Goal: Task Accomplishment & Management: Manage account settings

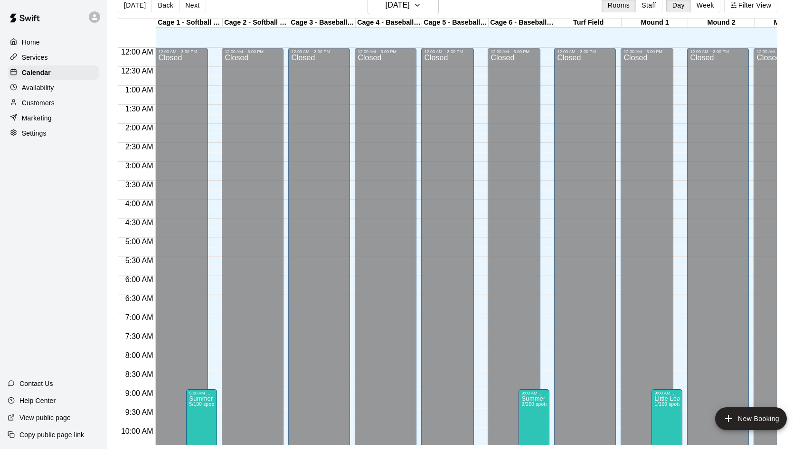
scroll to position [515, 0]
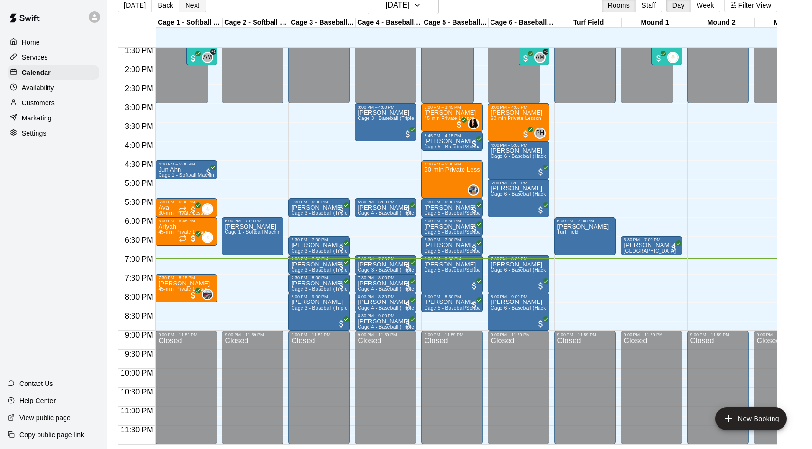
click at [192, 4] on button "Next" at bounding box center [192, 5] width 27 height 14
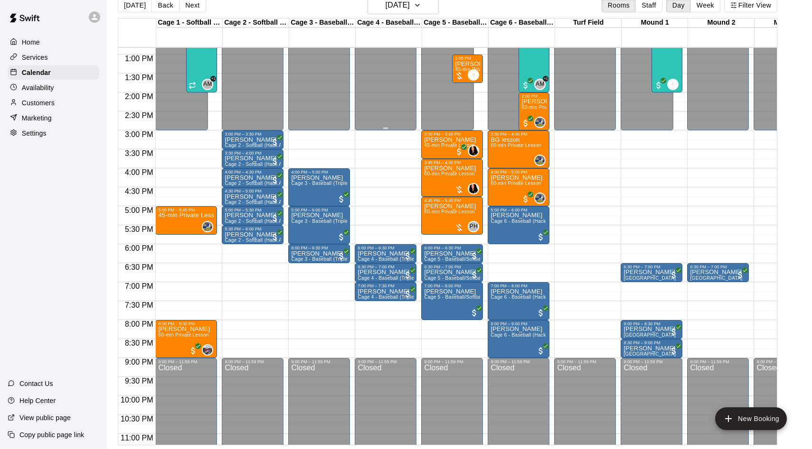
scroll to position [491, 0]
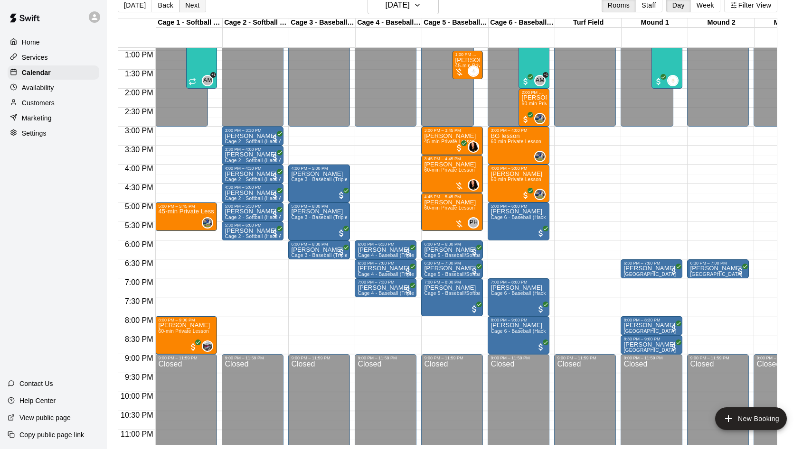
click at [189, 8] on button "Next" at bounding box center [192, 5] width 27 height 14
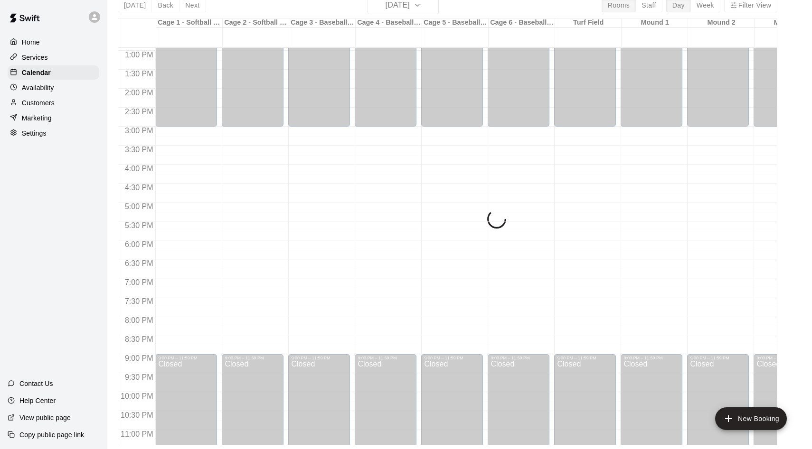
click at [189, 8] on div "[DATE] Back [DATE][DATE] Rooms Staff Day Week Filter View Cage 1 - Softball (Ha…" at bounding box center [447, 220] width 659 height 449
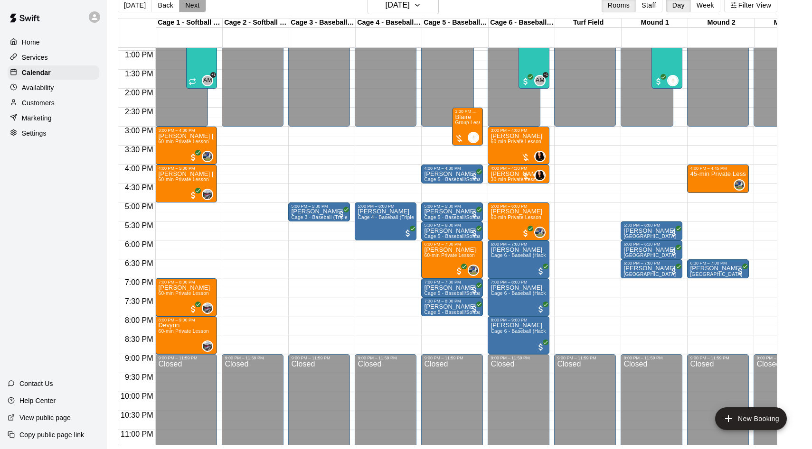
click at [196, 8] on button "Next" at bounding box center [192, 5] width 27 height 14
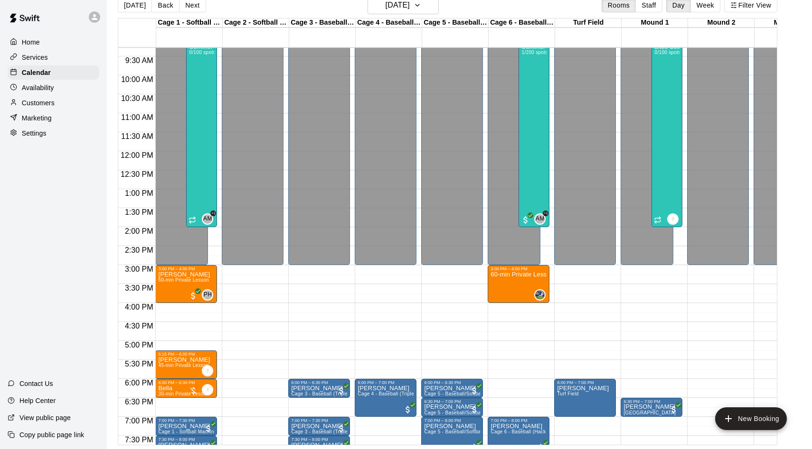
scroll to position [387, 0]
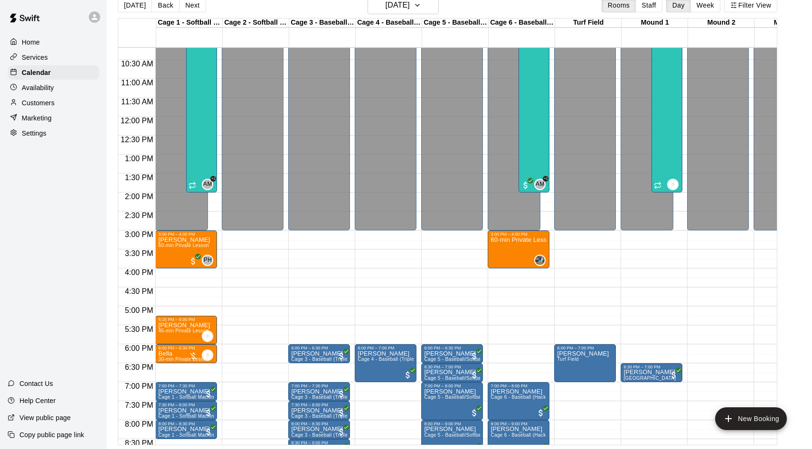
click at [38, 103] on p "Customers" at bounding box center [38, 102] width 33 height 9
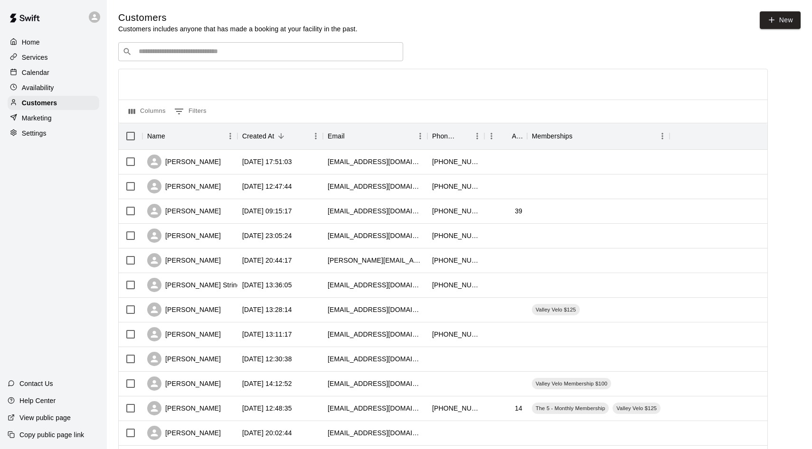
click at [239, 48] on input "Search customers by name or email" at bounding box center [267, 51] width 263 height 9
type input "******"
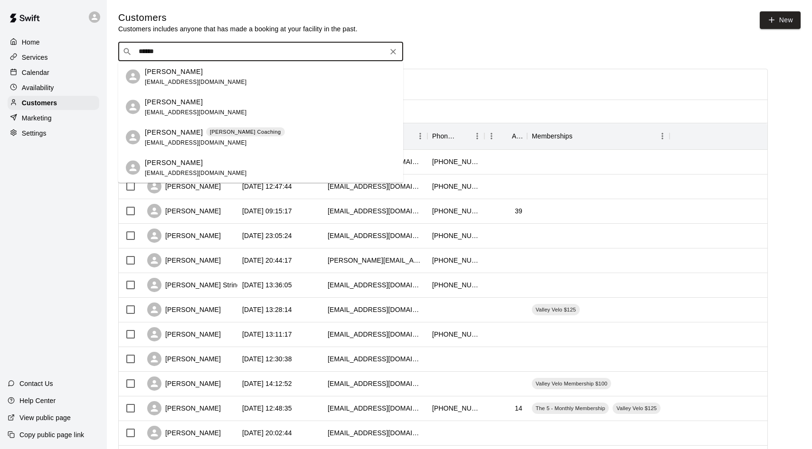
click at [182, 165] on p "[PERSON_NAME]" at bounding box center [174, 163] width 58 height 10
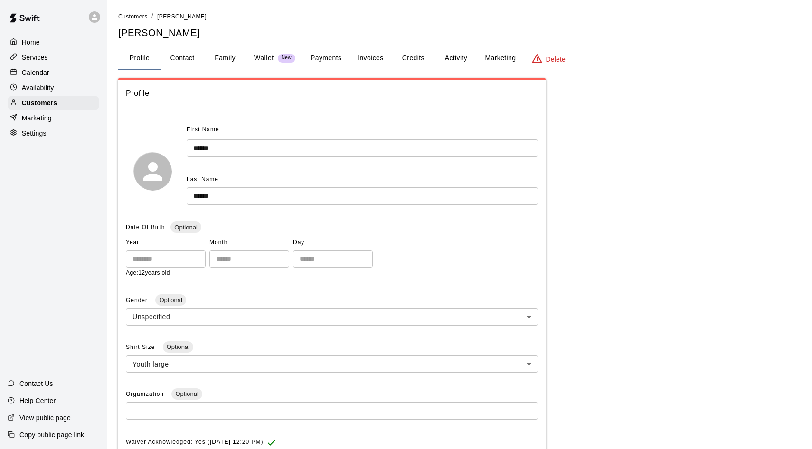
click at [449, 57] on button "Activity" at bounding box center [455, 58] width 43 height 23
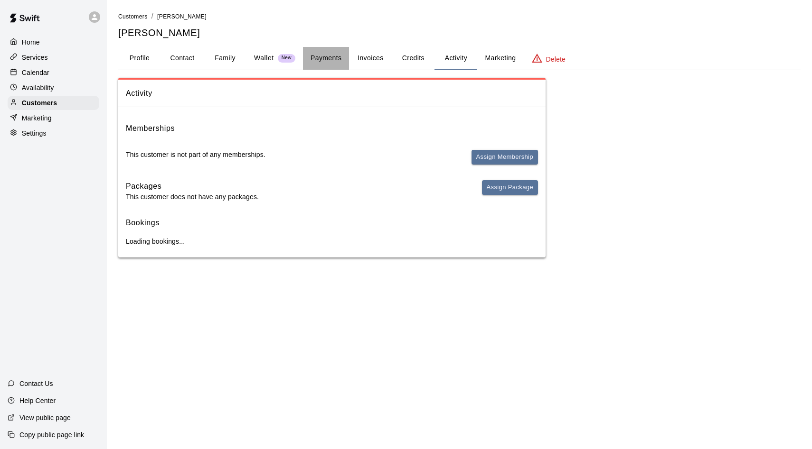
click at [333, 61] on button "Payments" at bounding box center [326, 58] width 46 height 23
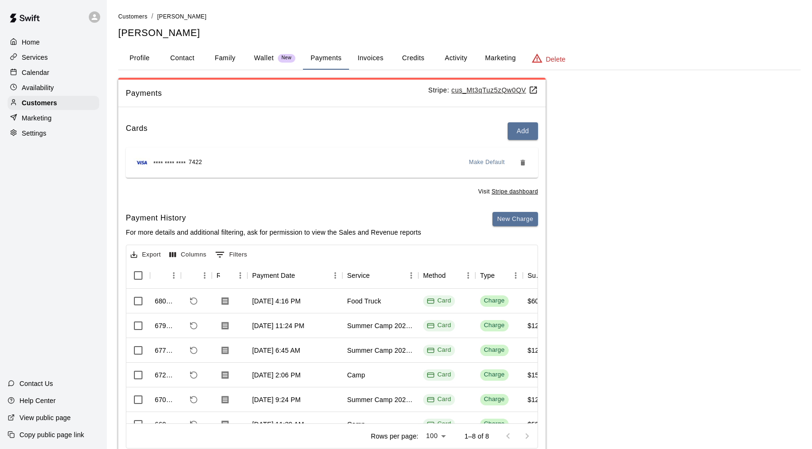
click at [318, 62] on button "Payments" at bounding box center [326, 58] width 46 height 23
click at [443, 63] on button "Activity" at bounding box center [455, 58] width 43 height 23
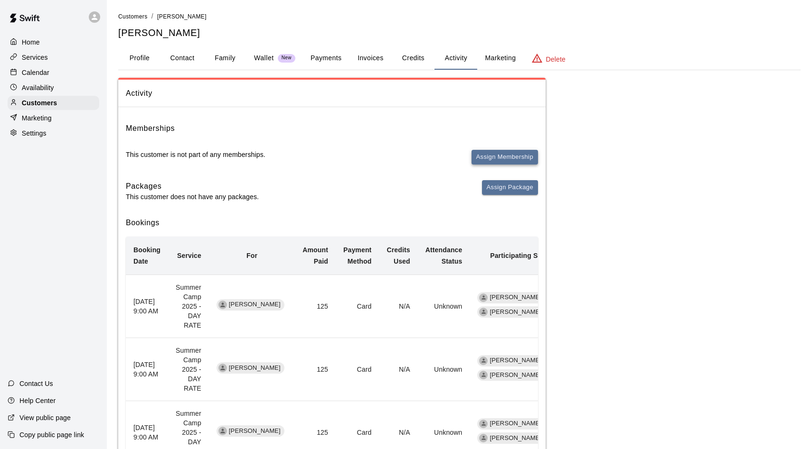
click at [503, 155] on button "Assign Membership" at bounding box center [504, 157] width 66 height 15
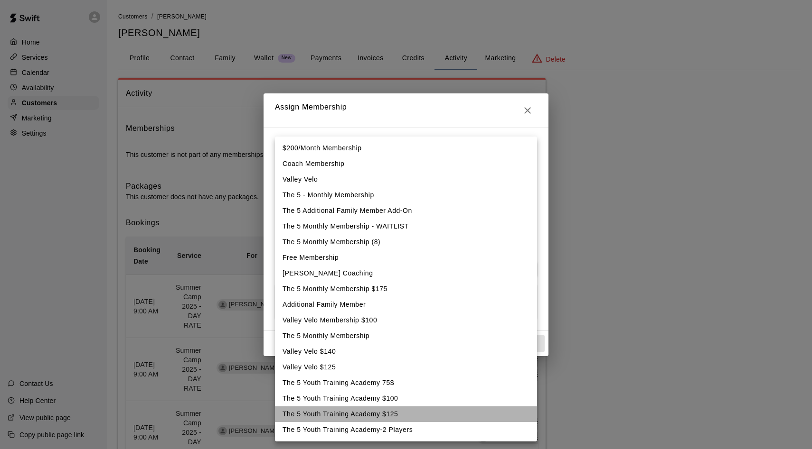
click at [334, 417] on li "The 5 Youth Training Academy $125" at bounding box center [406, 415] width 262 height 16
type input "**********"
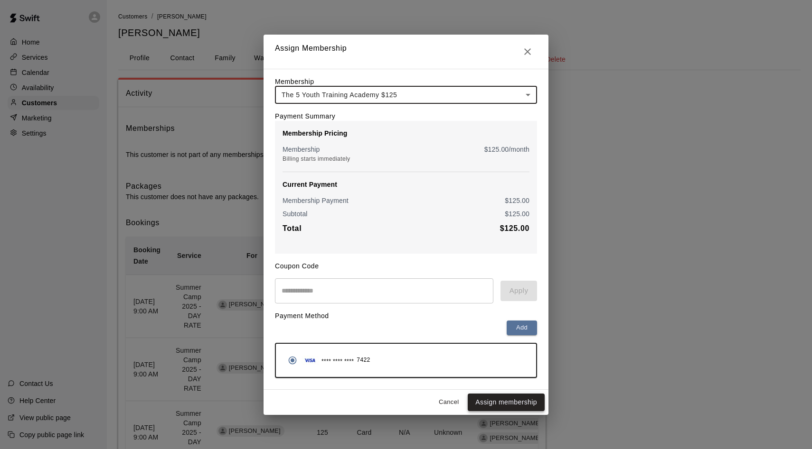
click at [520, 401] on button "Assign membership" at bounding box center [506, 403] width 77 height 18
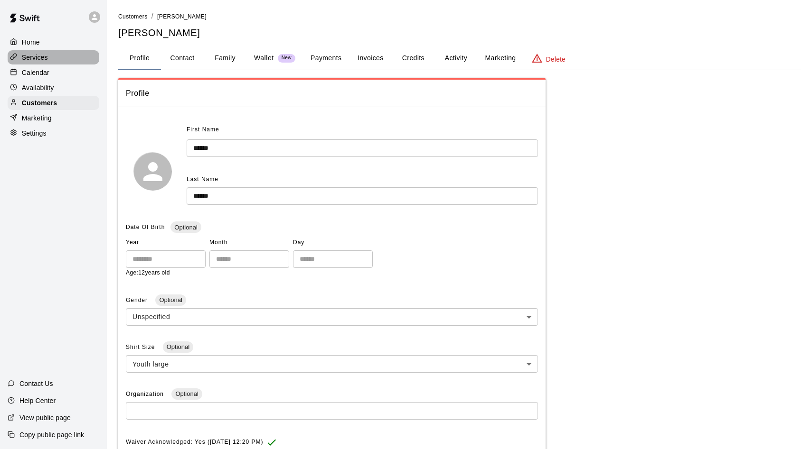
click at [55, 58] on div "Services" at bounding box center [54, 57] width 92 height 14
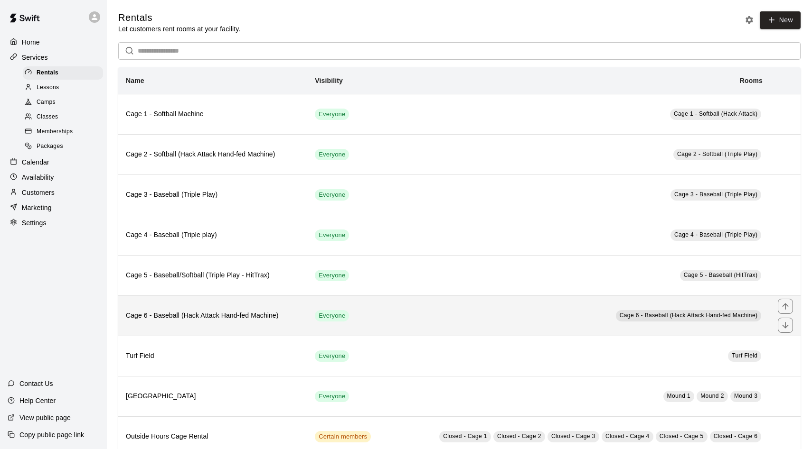
scroll to position [67, 0]
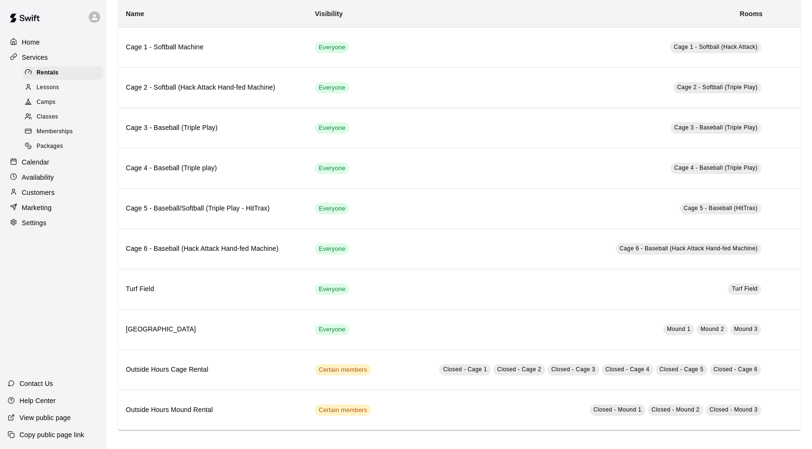
click at [53, 132] on span "Memberships" at bounding box center [55, 131] width 36 height 9
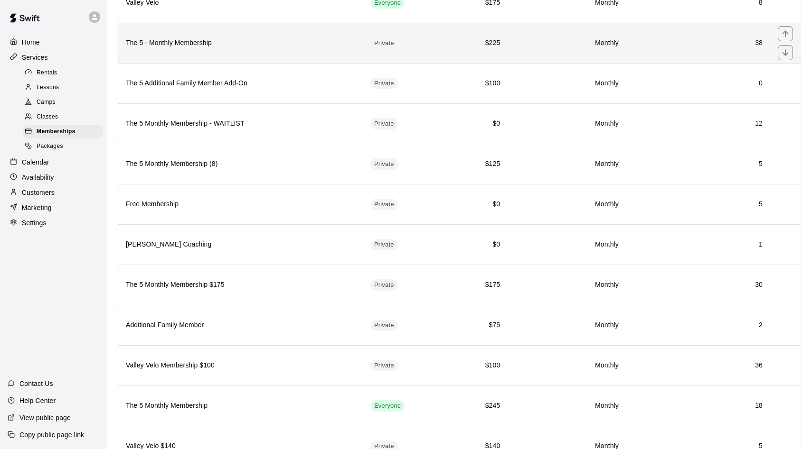
scroll to position [438, 0]
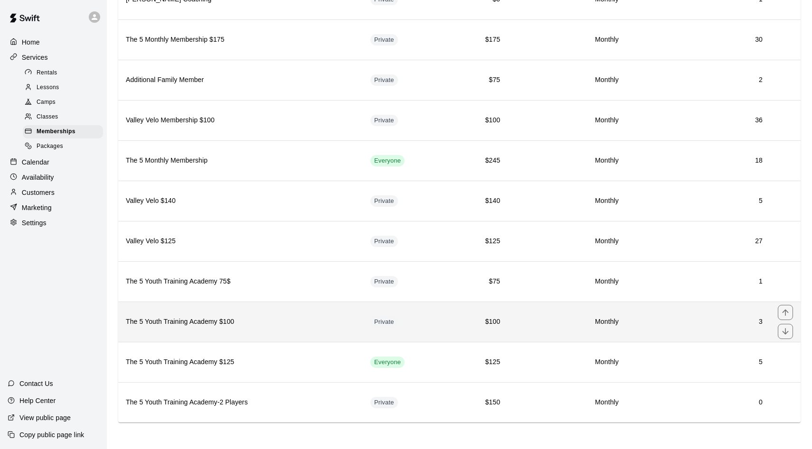
click at [498, 334] on td "$100" at bounding box center [479, 322] width 57 height 40
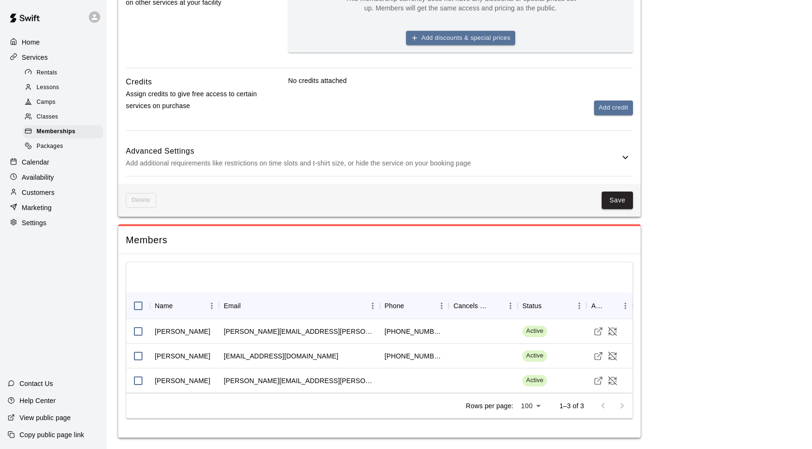
scroll to position [406, 0]
click at [60, 133] on span "Memberships" at bounding box center [56, 131] width 39 height 9
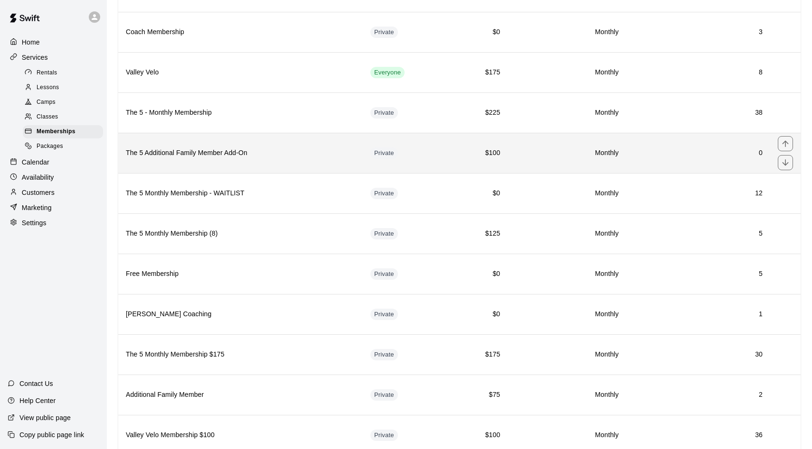
scroll to position [438, 0]
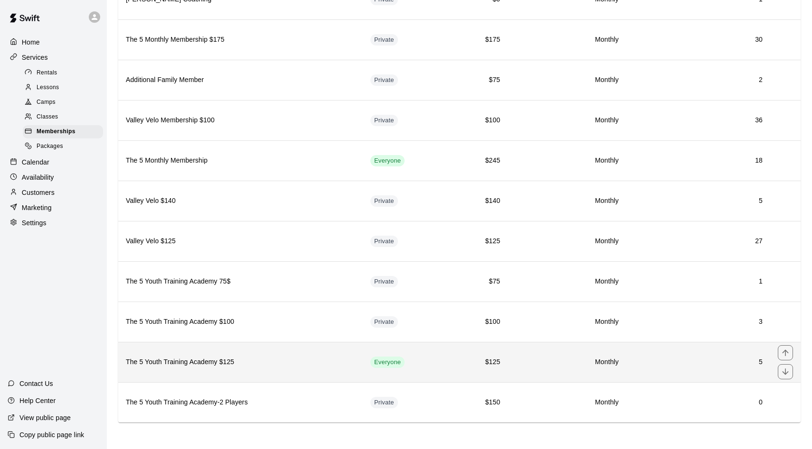
click at [335, 365] on h6 "The 5 Youth Training Academy $125" at bounding box center [240, 362] width 229 height 10
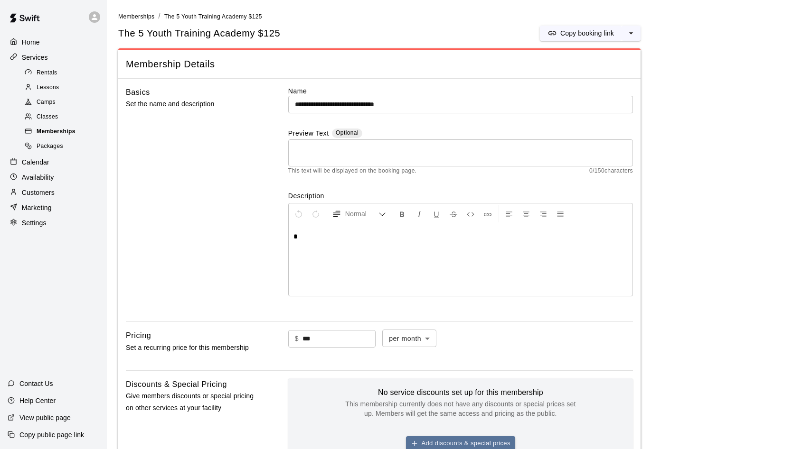
click at [87, 131] on div "Memberships" at bounding box center [63, 131] width 80 height 13
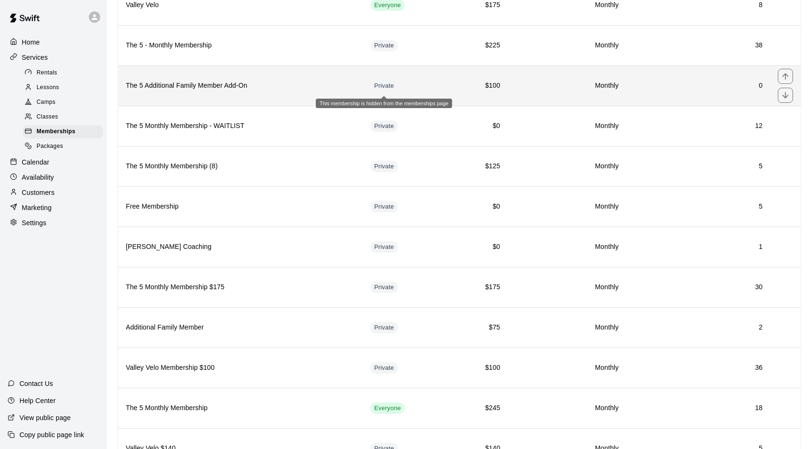
scroll to position [438, 0]
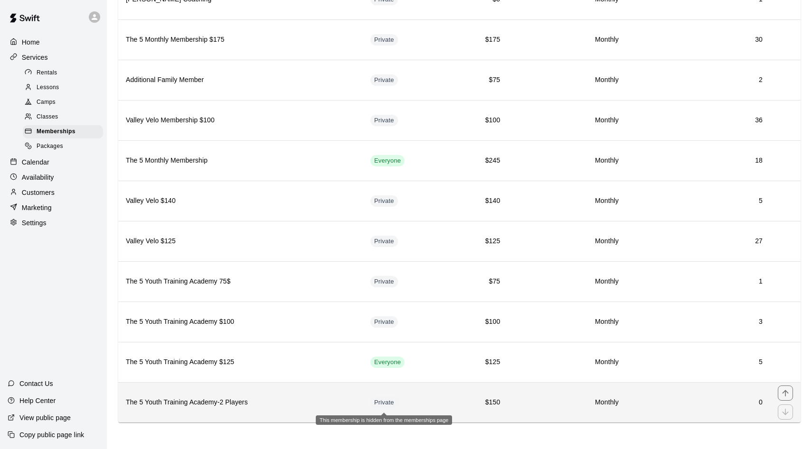
click at [394, 403] on span "Private" at bounding box center [384, 403] width 28 height 9
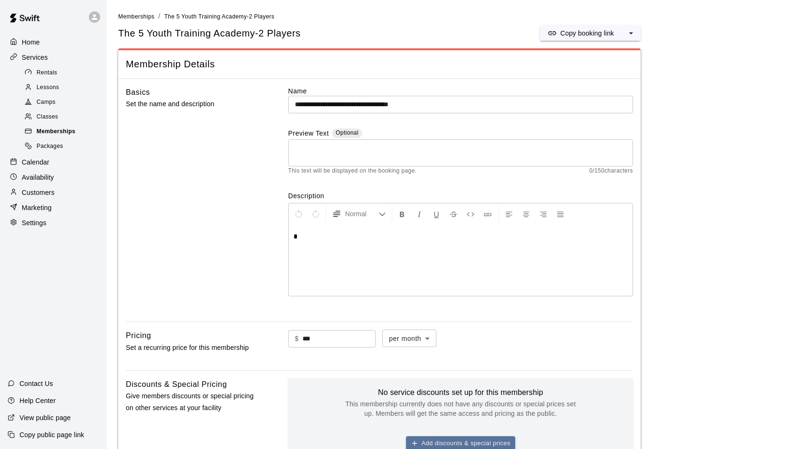
click at [81, 130] on div "Memberships" at bounding box center [63, 131] width 80 height 13
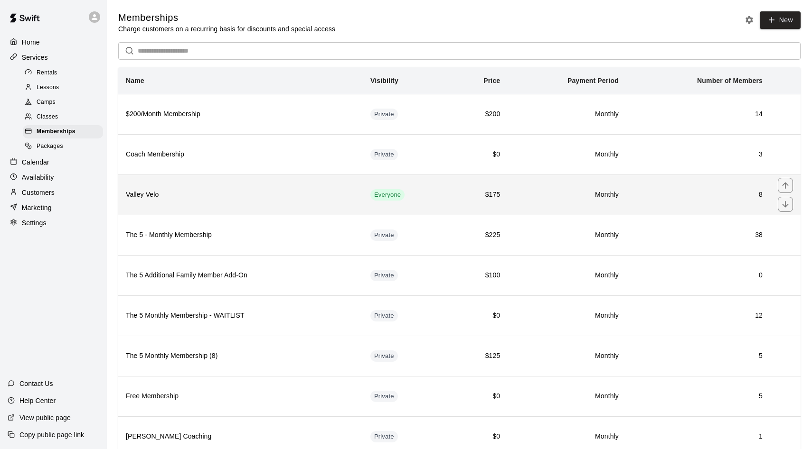
click at [342, 198] on h6 "Valley Velo" at bounding box center [240, 195] width 229 height 10
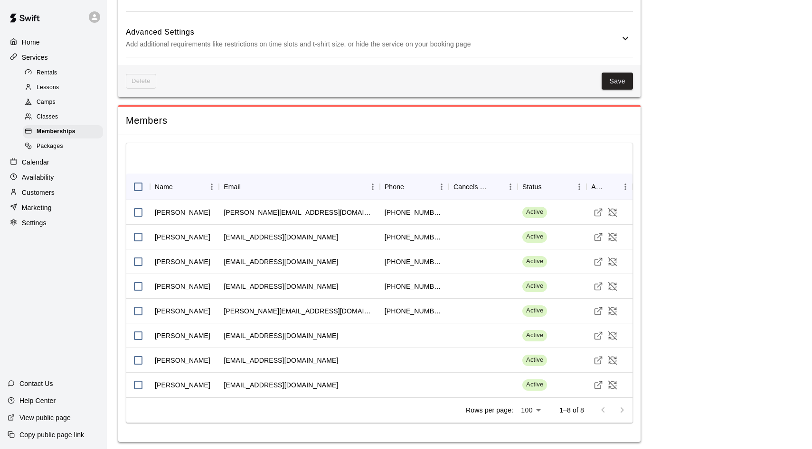
scroll to position [752, 0]
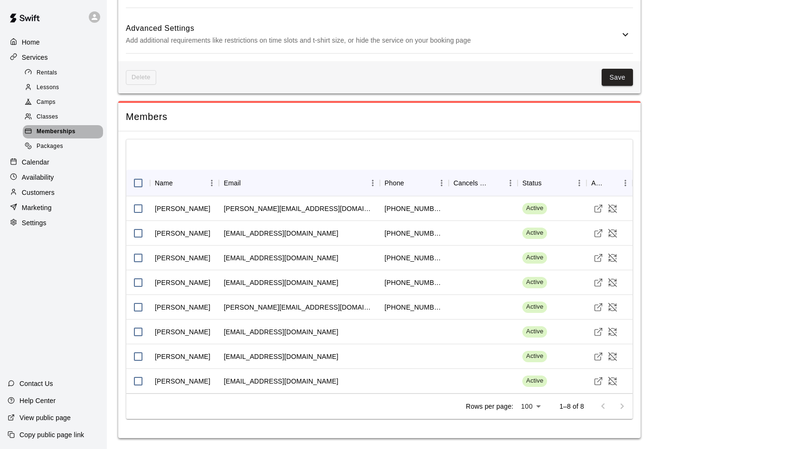
click at [48, 128] on span "Memberships" at bounding box center [56, 131] width 39 height 9
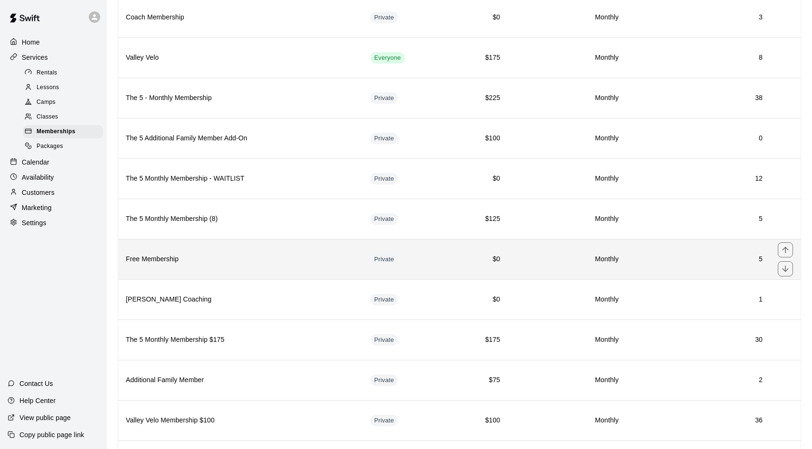
scroll to position [140, 0]
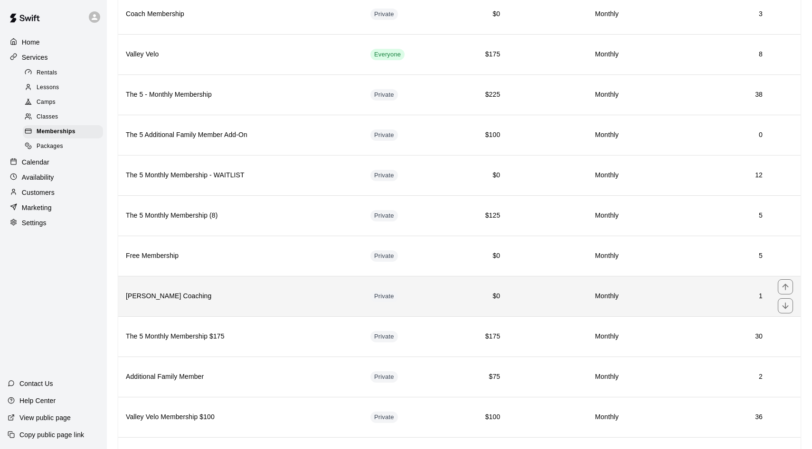
click at [256, 293] on h6 "[PERSON_NAME] Coaching" at bounding box center [240, 296] width 229 height 10
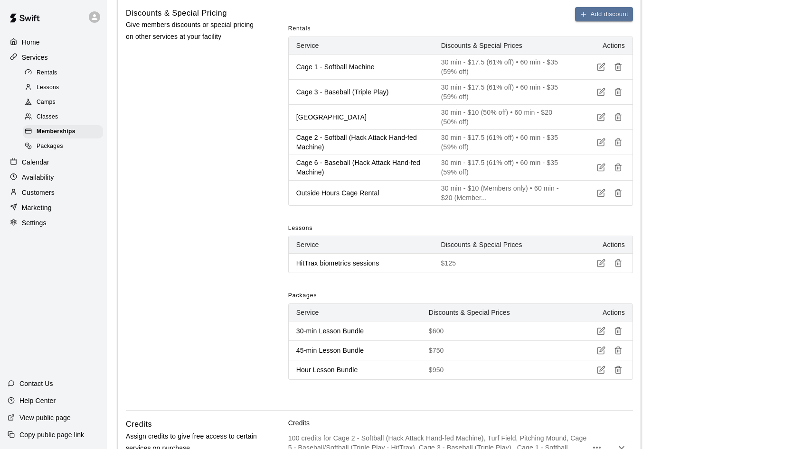
scroll to position [349, 0]
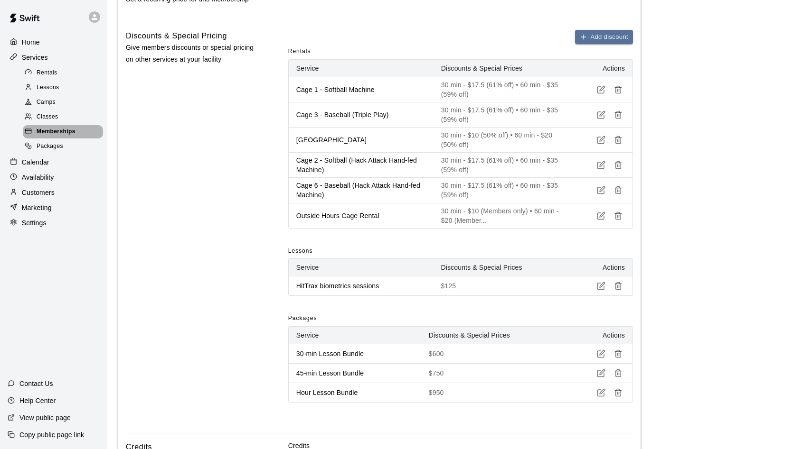
click at [74, 131] on span "Memberships" at bounding box center [56, 131] width 39 height 9
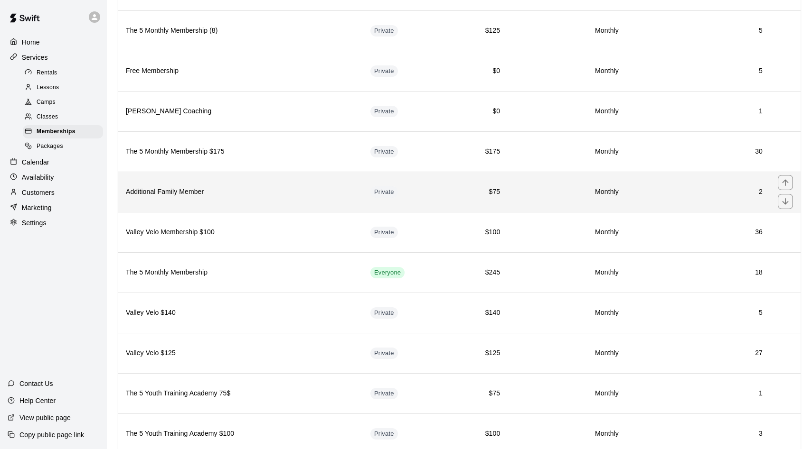
scroll to position [335, 0]
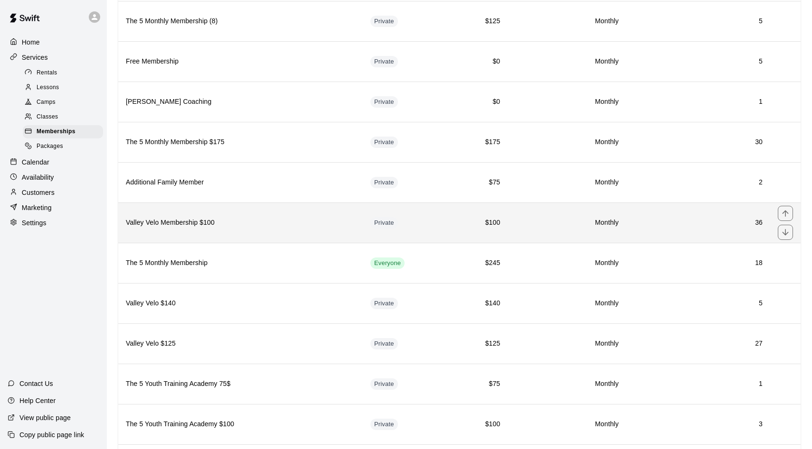
click at [207, 224] on h6 "Valley Velo Membership $100" at bounding box center [240, 223] width 229 height 10
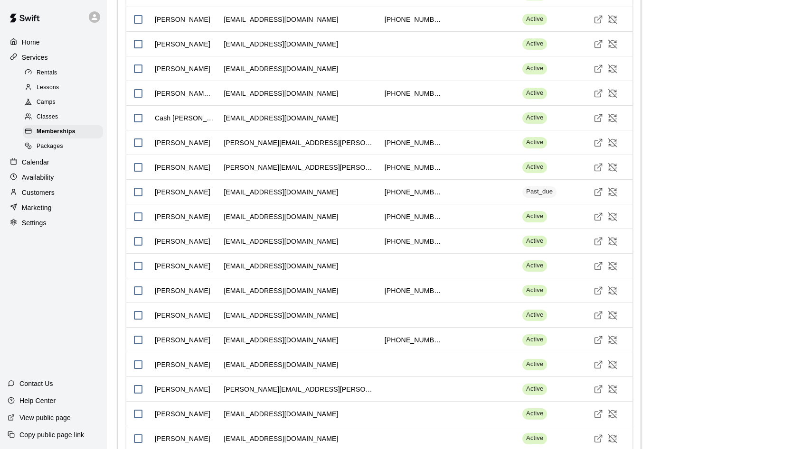
scroll to position [1443, 0]
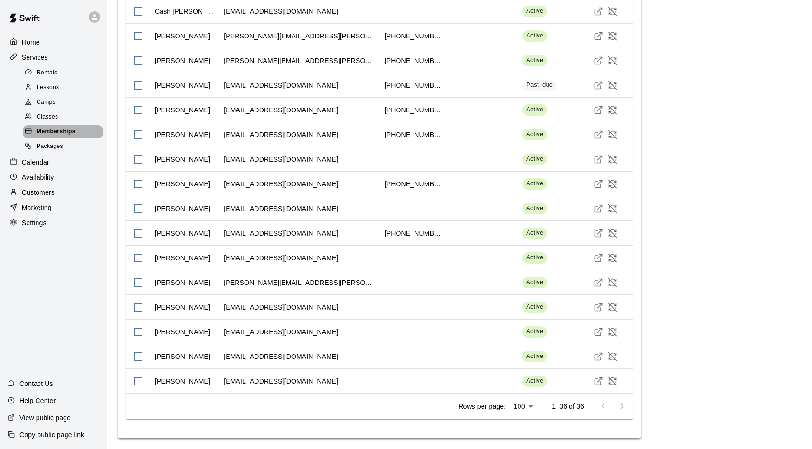
click at [44, 132] on span "Memberships" at bounding box center [56, 131] width 39 height 9
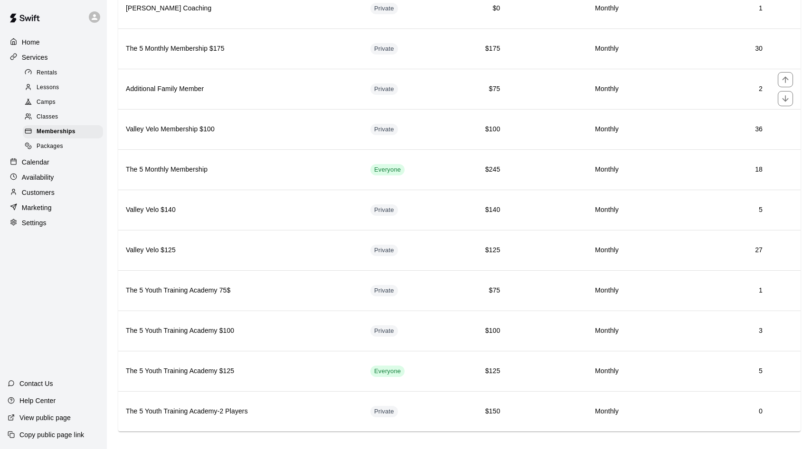
scroll to position [438, 0]
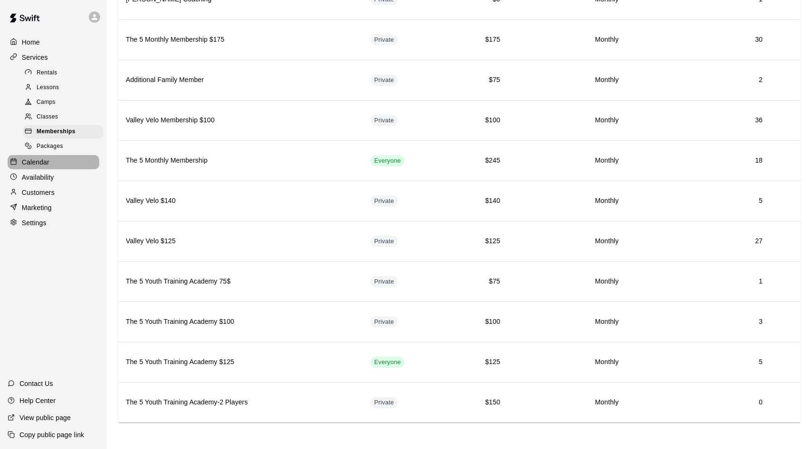
click at [49, 156] on div "Calendar" at bounding box center [54, 162] width 92 height 14
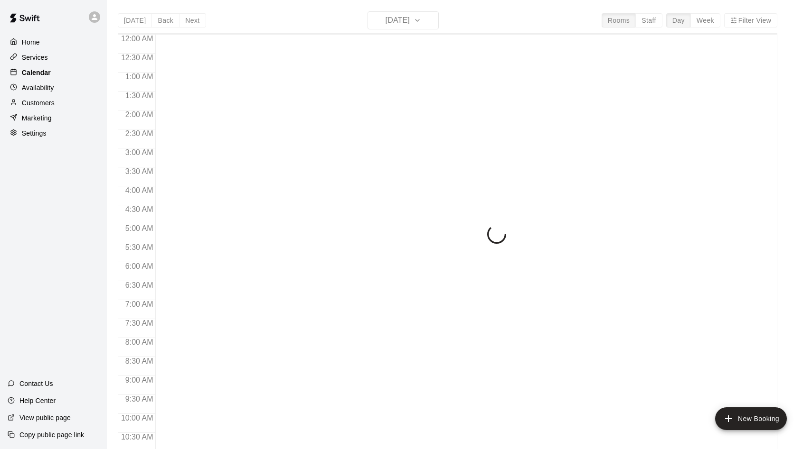
scroll to position [486, 0]
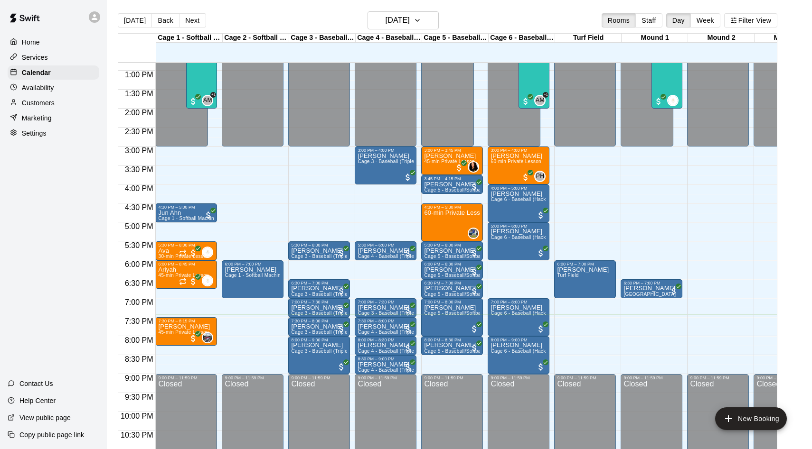
click at [40, 106] on p "Customers" at bounding box center [38, 102] width 33 height 9
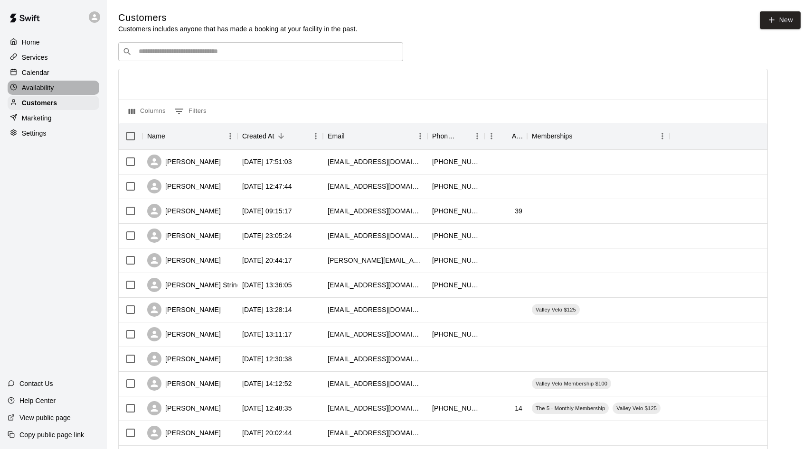
click at [40, 90] on p "Availability" at bounding box center [38, 87] width 32 height 9
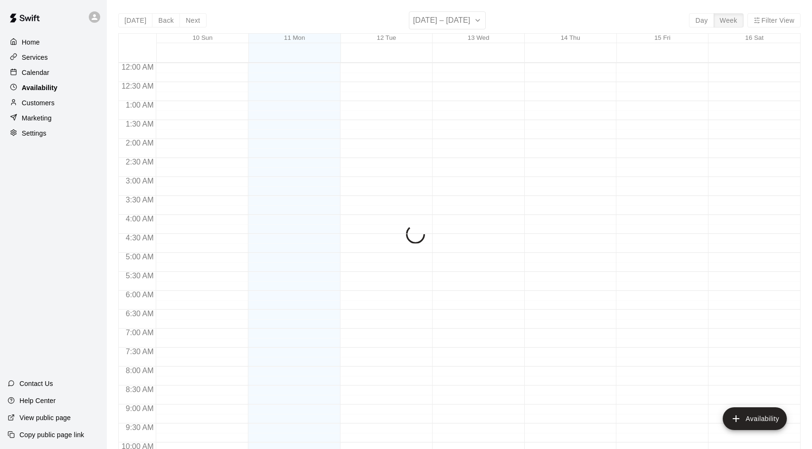
scroll to position [515, 0]
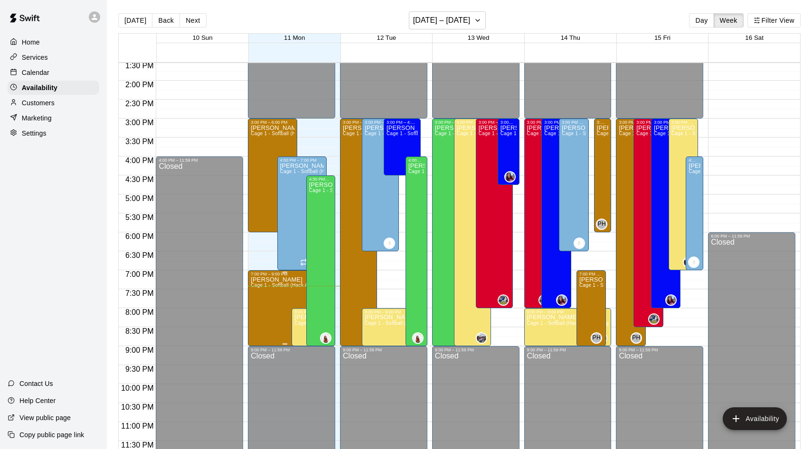
click at [257, 313] on icon "delete" at bounding box center [260, 309] width 11 height 11
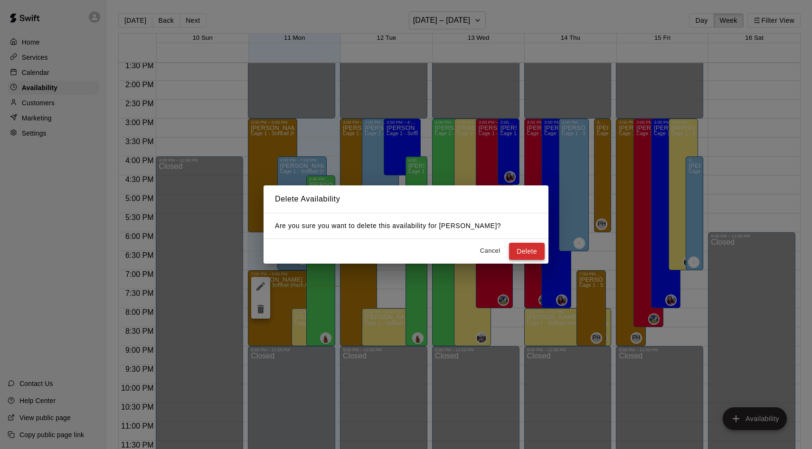
click at [527, 247] on button "Delete" at bounding box center [527, 252] width 36 height 18
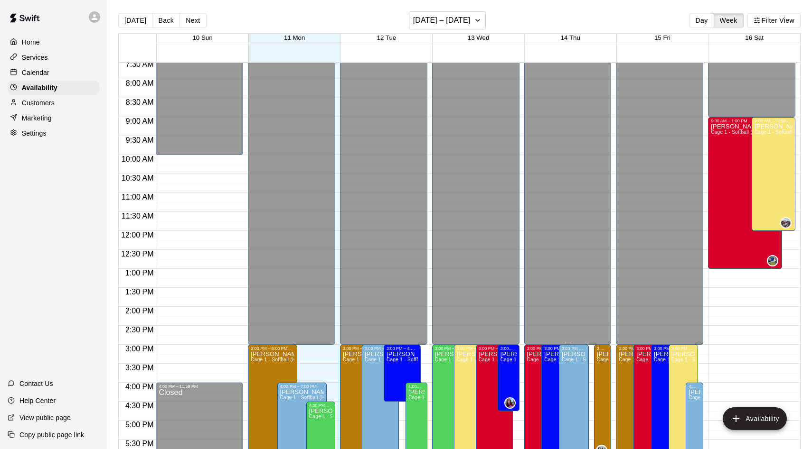
scroll to position [291, 0]
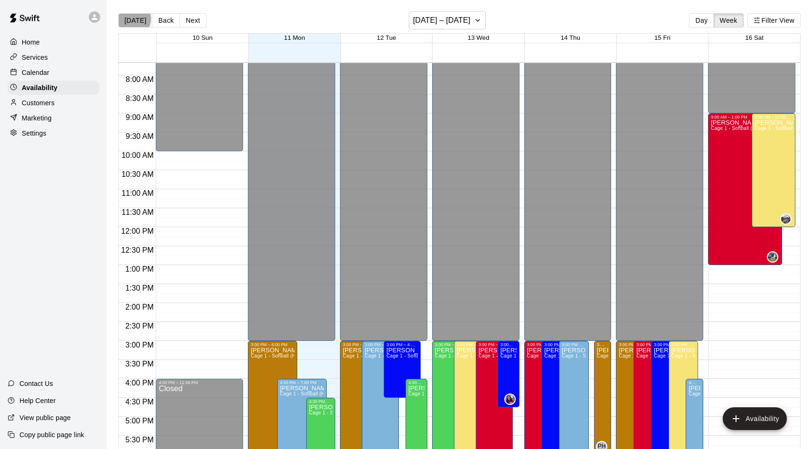
click at [131, 19] on button "[DATE]" at bounding box center [135, 20] width 34 height 14
click at [44, 72] on p "Calendar" at bounding box center [36, 72] width 28 height 9
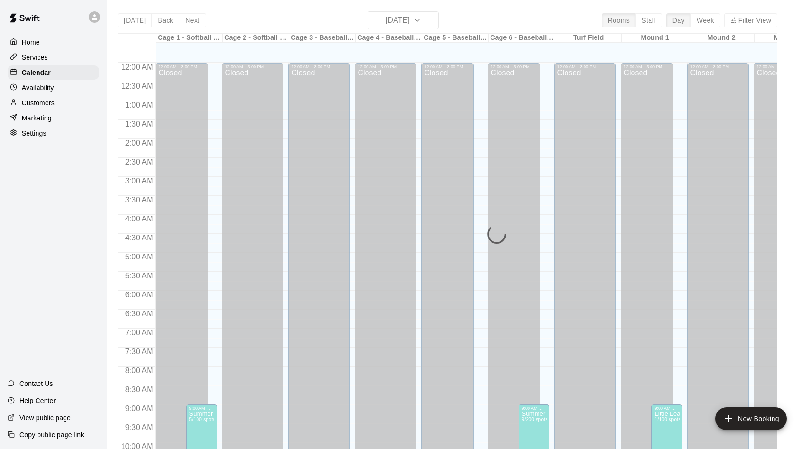
scroll to position [486, 0]
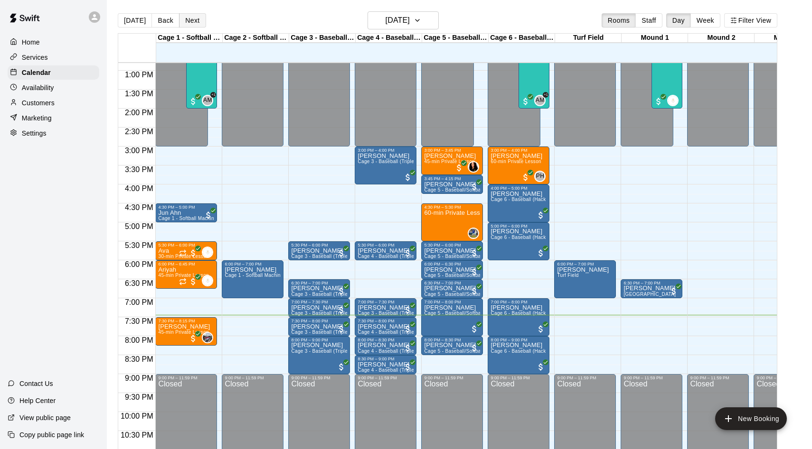
click at [200, 24] on button "Next" at bounding box center [192, 20] width 27 height 14
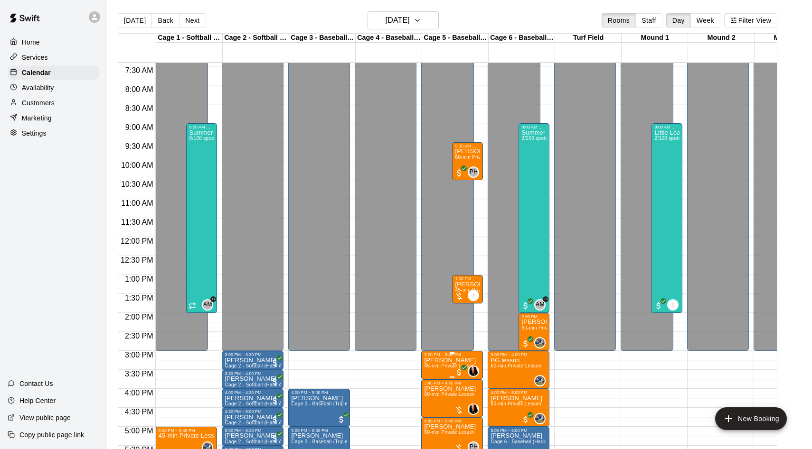
scroll to position [281, 0]
